Goal: Task Accomplishment & Management: Use online tool/utility

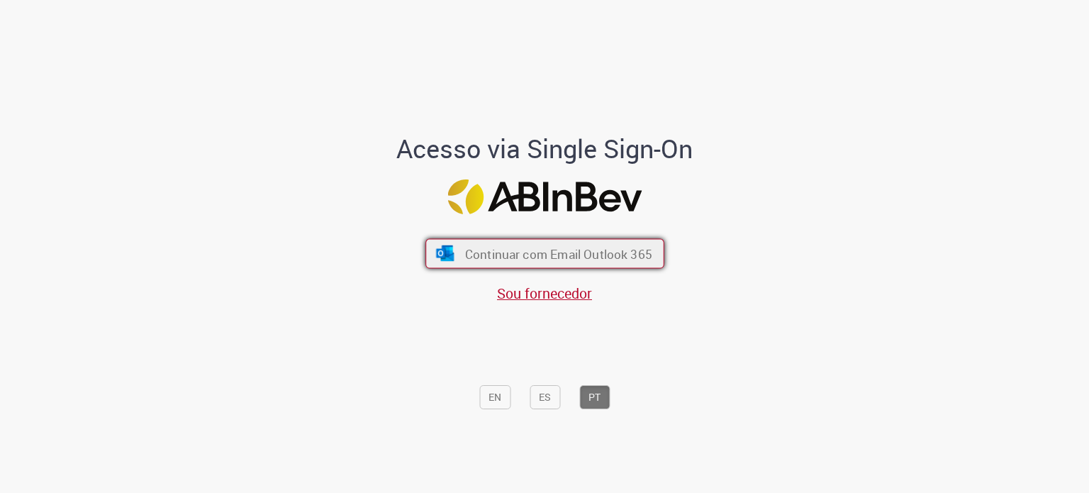
click at [501, 252] on span "Continuar com Email Outlook 365" at bounding box center [558, 253] width 187 height 16
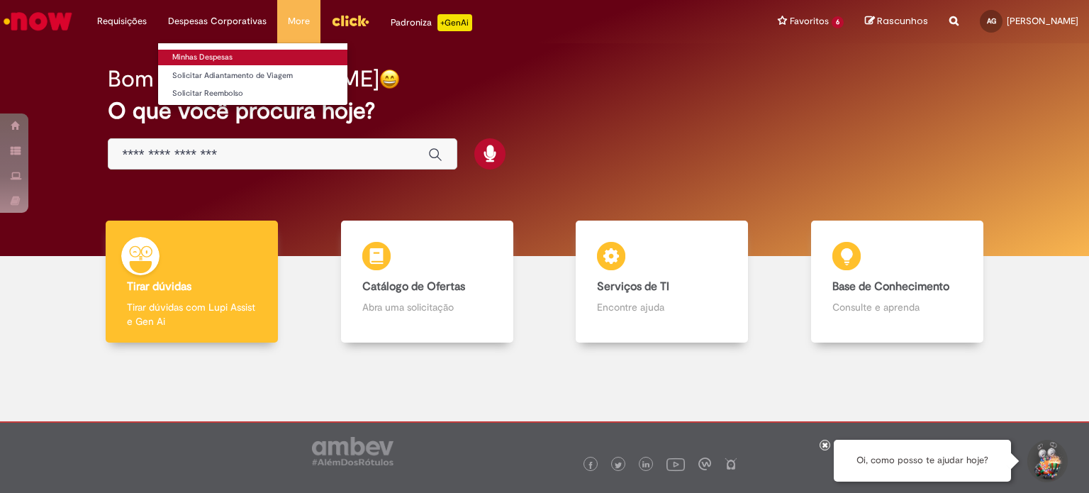
click at [197, 52] on link "Minhas Despesas" at bounding box center [252, 58] width 189 height 16
